Goal: Information Seeking & Learning: Learn about a topic

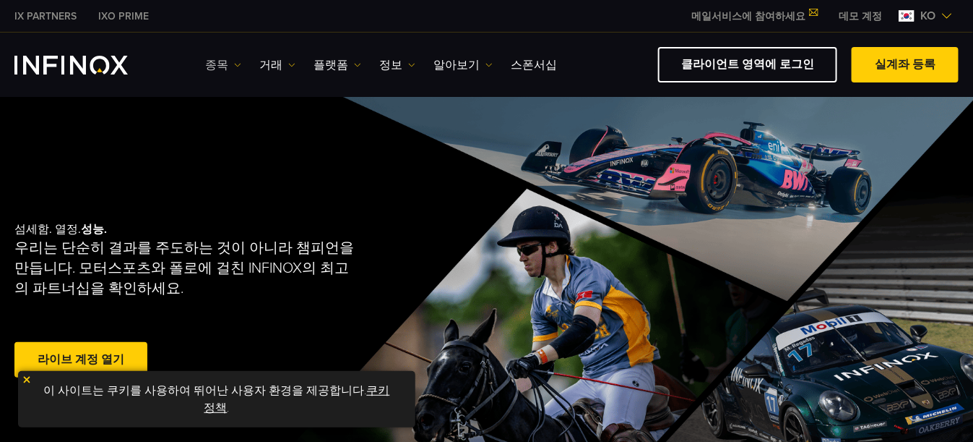
click at [220, 62] on link "종목" at bounding box center [223, 64] width 36 height 17
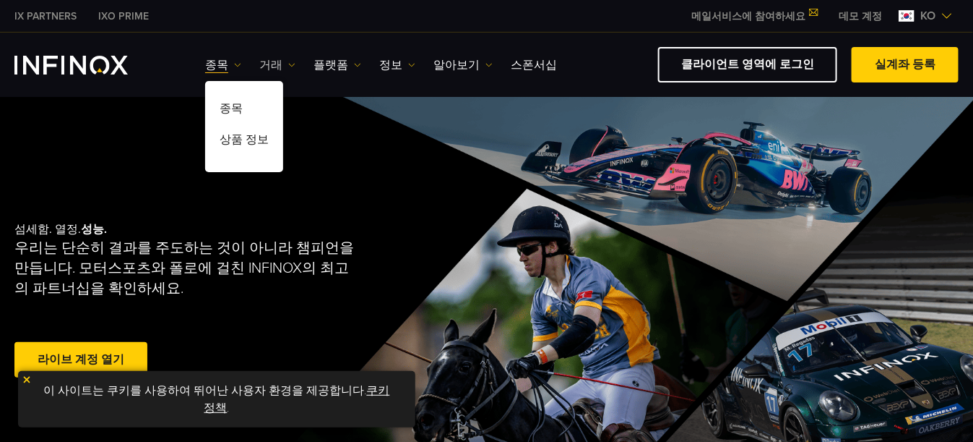
click at [289, 59] on link "거래" at bounding box center [277, 64] width 36 height 17
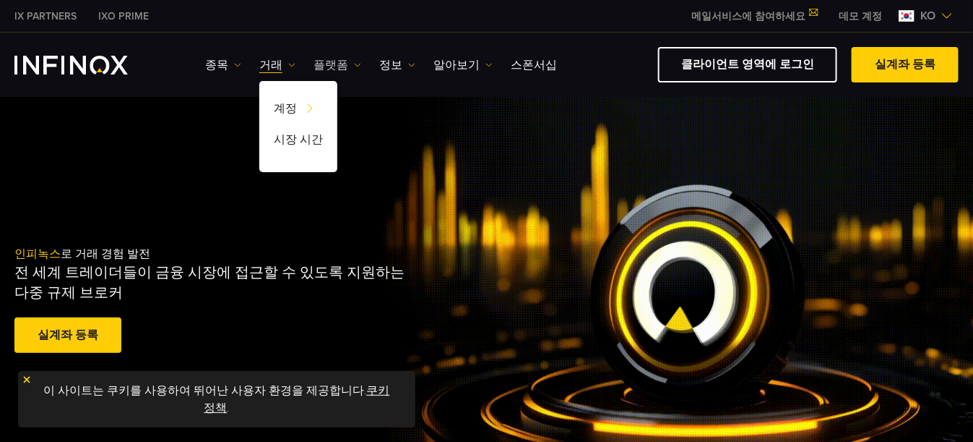
click at [354, 61] on img at bounding box center [357, 64] width 7 height 7
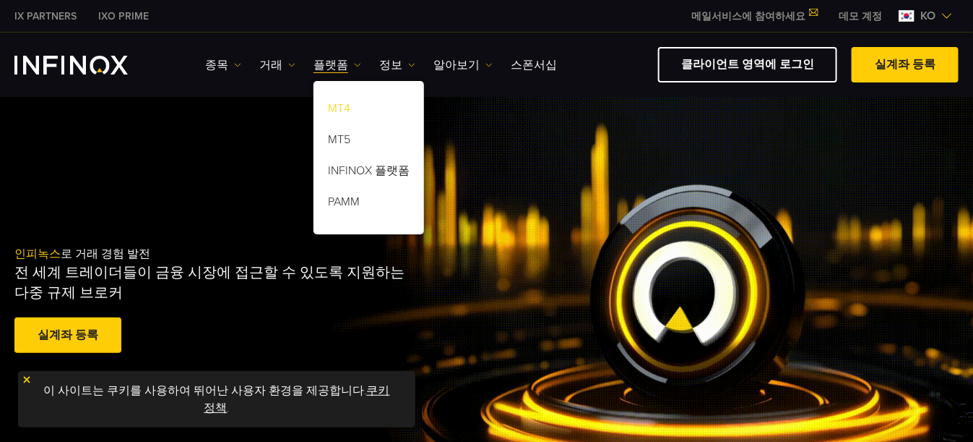
click at [340, 106] on link "MT4" at bounding box center [369, 110] width 111 height 31
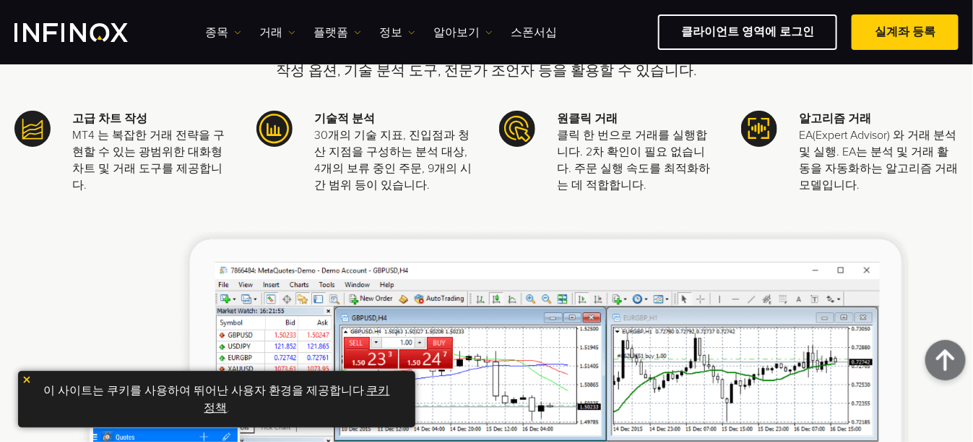
scroll to position [506, 0]
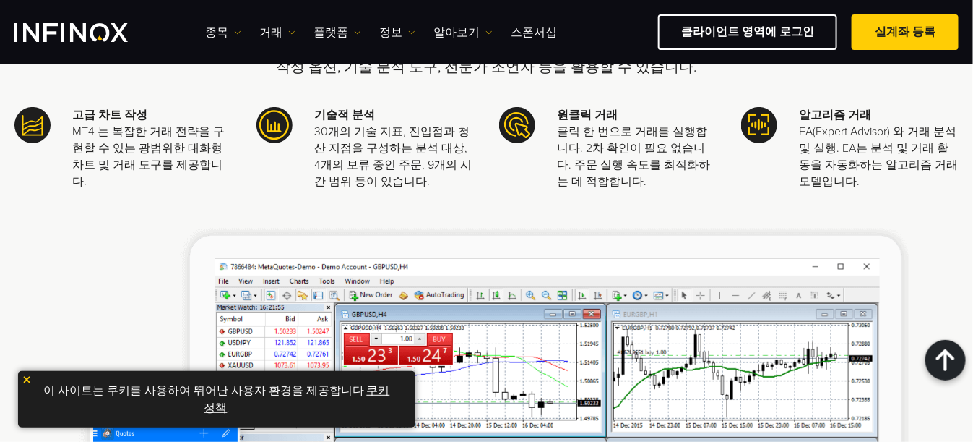
click at [26, 379] on img at bounding box center [27, 379] width 10 height 10
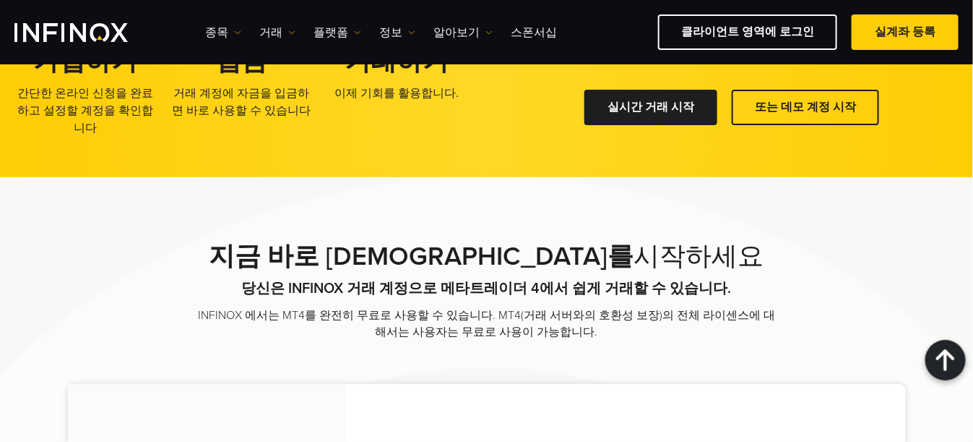
scroll to position [2313, 0]
